Goal: Use online tool/utility: Utilize a website feature to perform a specific function

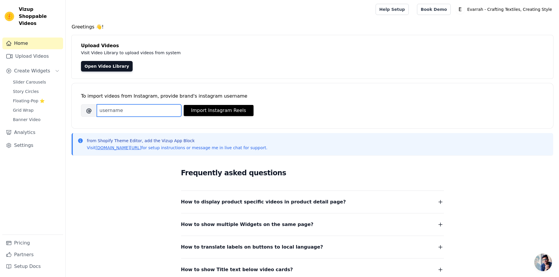
click at [135, 113] on input "Brand's Instagram Username" at bounding box center [139, 110] width 84 height 12
type input "evarrah_official"
click at [224, 110] on button "Import Instagram Reels" at bounding box center [219, 110] width 70 height 11
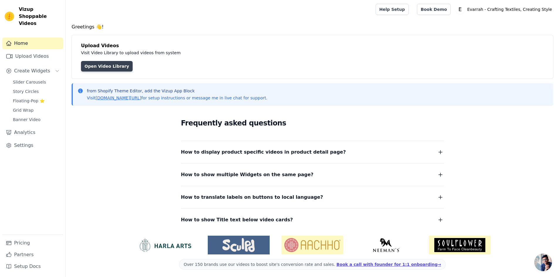
click at [103, 68] on link "Open Video Library" at bounding box center [107, 66] width 52 height 11
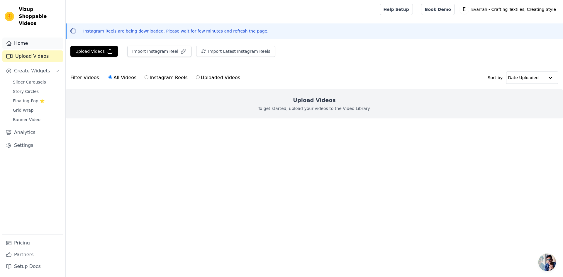
click at [25, 38] on link "Home" at bounding box center [32, 44] width 61 height 12
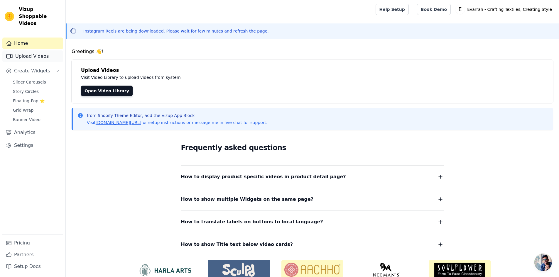
click at [24, 50] on link "Upload Videos" at bounding box center [32, 56] width 61 height 12
